Goal: Entertainment & Leisure: Consume media (video, audio)

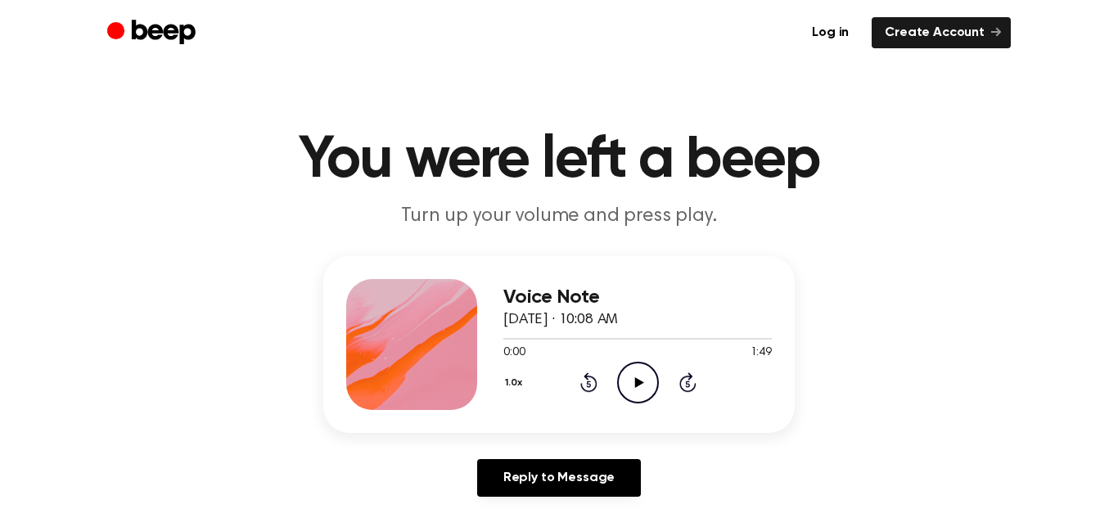
click at [633, 385] on icon "Play Audio" at bounding box center [638, 383] width 42 height 42
click at [634, 372] on icon "Pause Audio" at bounding box center [638, 383] width 42 height 42
click at [594, 381] on icon at bounding box center [588, 382] width 17 height 20
click at [594, 382] on icon at bounding box center [588, 382] width 17 height 20
click at [636, 381] on icon at bounding box center [638, 382] width 9 height 11
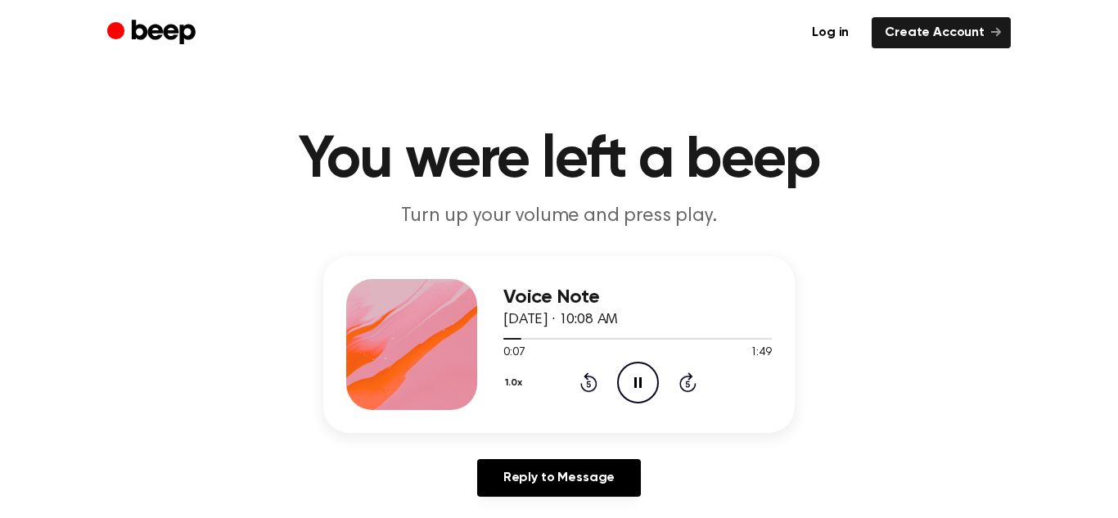
click at [636, 381] on icon at bounding box center [637, 382] width 7 height 11
click at [634, 379] on icon at bounding box center [638, 382] width 9 height 11
click at [633, 368] on icon "Pause Audio" at bounding box center [638, 383] width 42 height 42
click at [660, 384] on div "1.0x Rewind 5 seconds Play Audio Skip 5 seconds" at bounding box center [637, 383] width 268 height 42
click at [644, 387] on icon "Play Audio" at bounding box center [638, 383] width 42 height 42
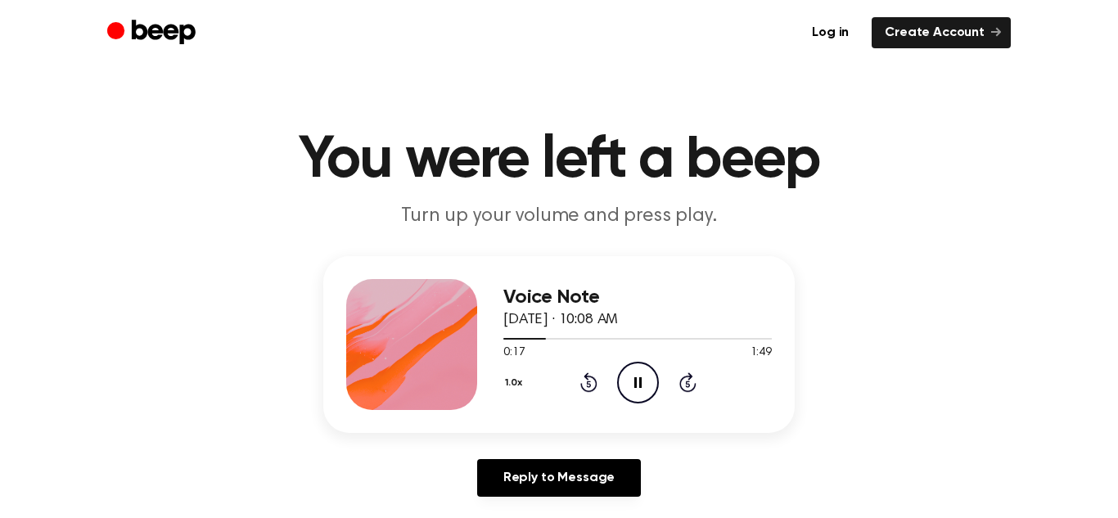
click at [644, 387] on icon "Pause Audio" at bounding box center [638, 383] width 42 height 42
click at [646, 394] on icon "Play Audio" at bounding box center [638, 383] width 42 height 42
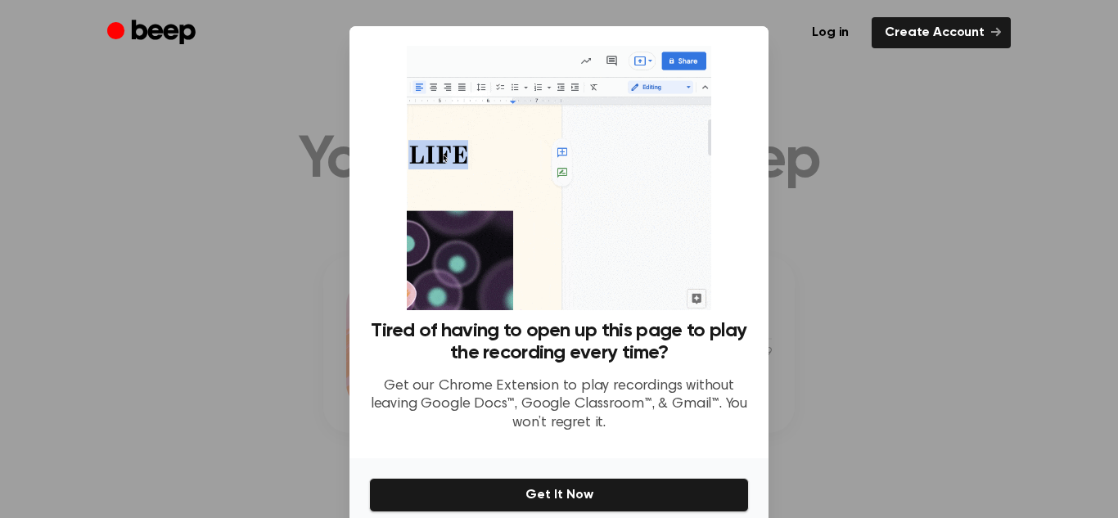
click at [316, 393] on div at bounding box center [559, 259] width 1118 height 518
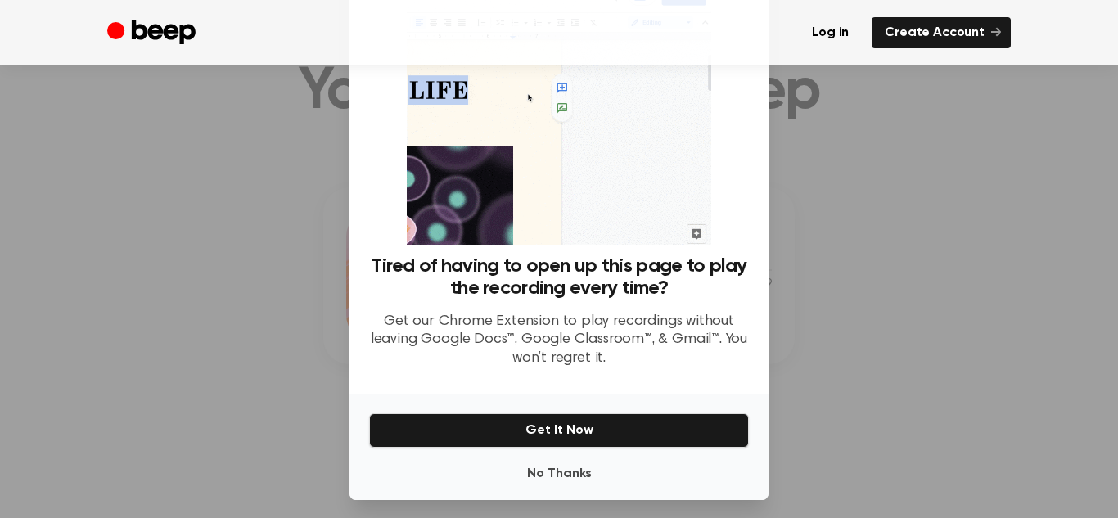
scroll to position [64, 0]
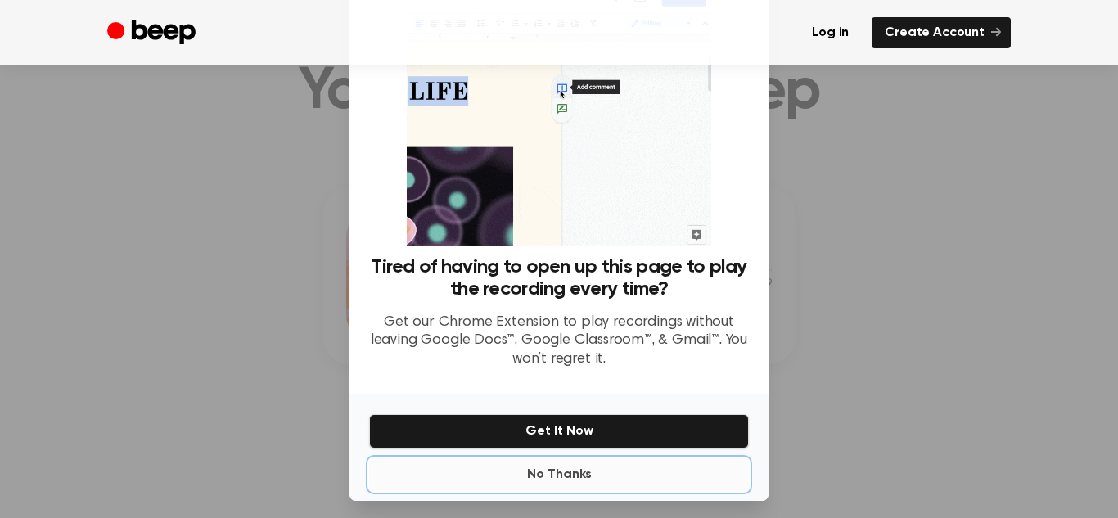
click at [539, 476] on button "No Thanks" at bounding box center [559, 474] width 380 height 33
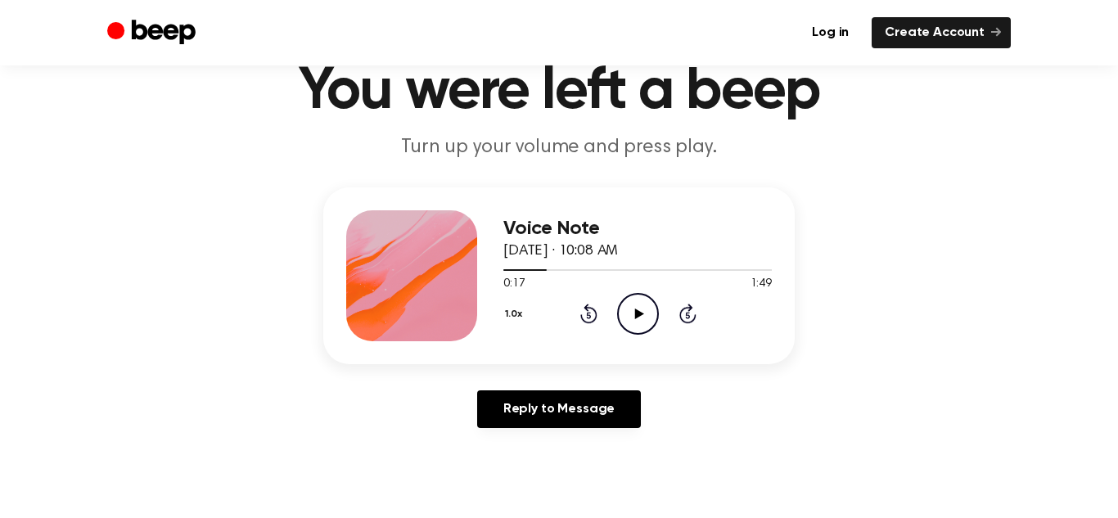
click at [630, 302] on icon "Play Audio" at bounding box center [638, 314] width 42 height 42
click at [629, 309] on icon "Pause Audio" at bounding box center [638, 314] width 42 height 42
click at [590, 312] on icon "Rewind 5 seconds" at bounding box center [588, 313] width 18 height 21
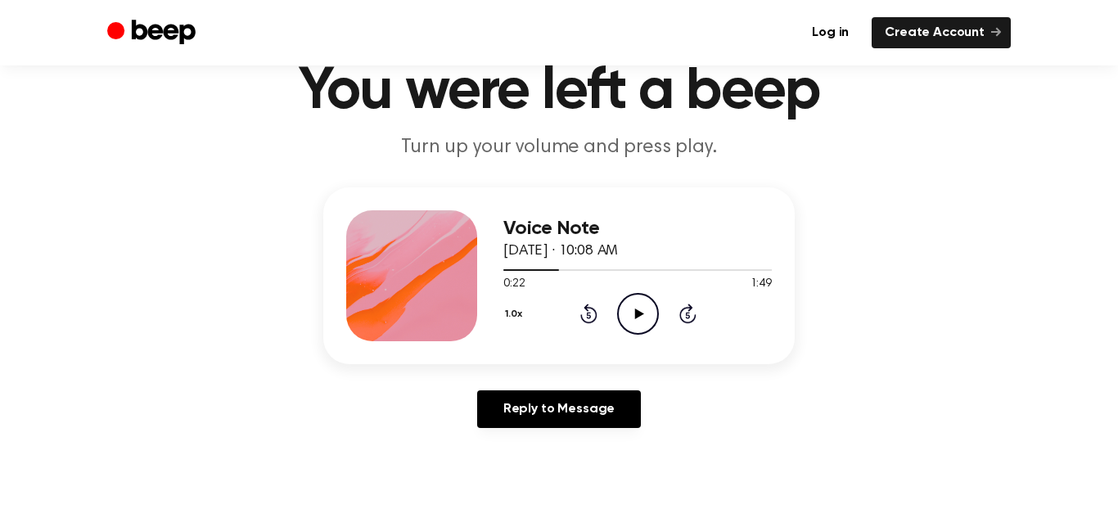
click at [590, 312] on icon "Rewind 5 seconds" at bounding box center [588, 313] width 18 height 21
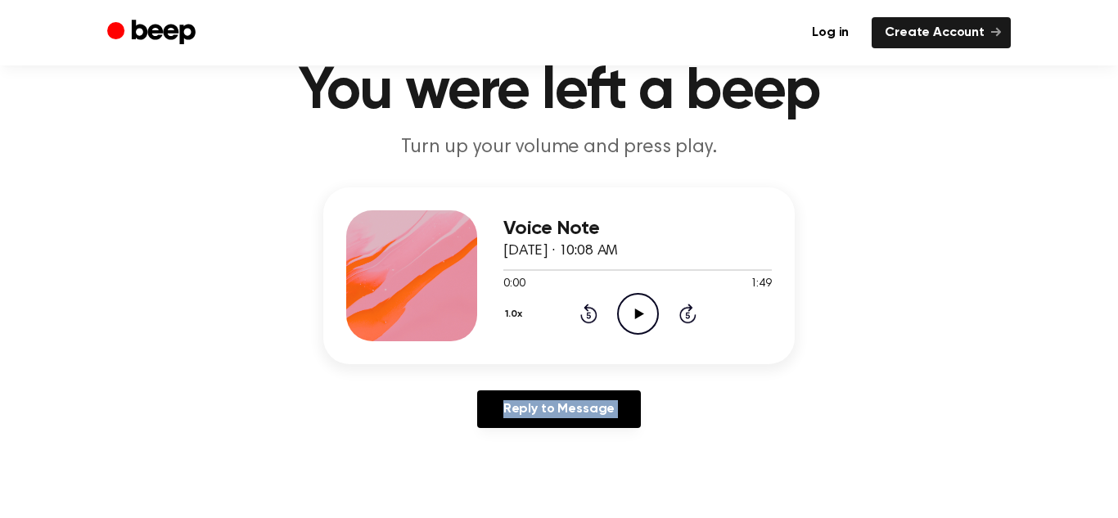
click at [590, 312] on icon "Rewind 5 seconds" at bounding box center [588, 313] width 18 height 21
click at [636, 317] on icon at bounding box center [638, 314] width 9 height 11
click at [638, 313] on icon at bounding box center [638, 314] width 9 height 11
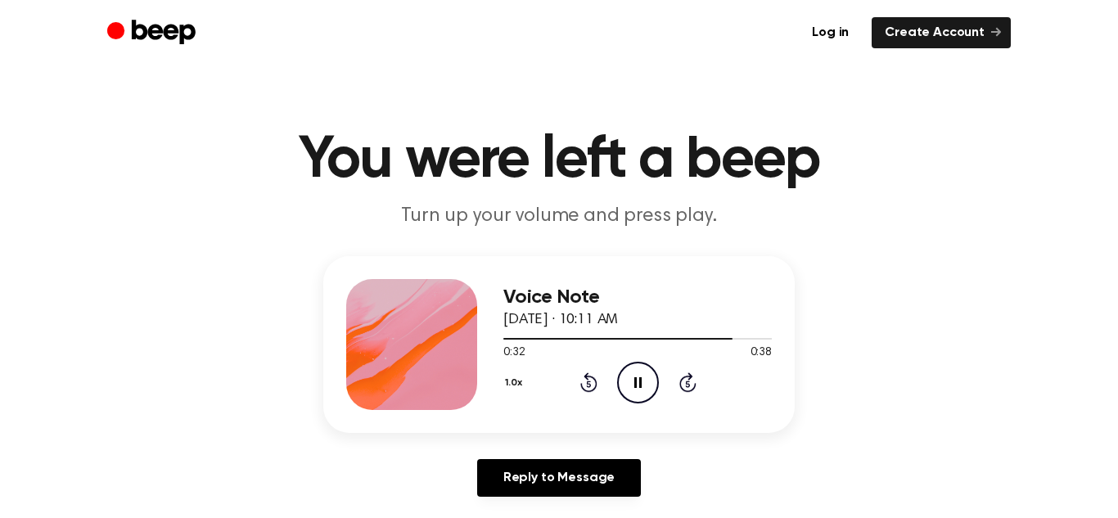
click at [585, 380] on icon "Rewind 5 seconds" at bounding box center [588, 382] width 18 height 21
